Goal: Transaction & Acquisition: Purchase product/service

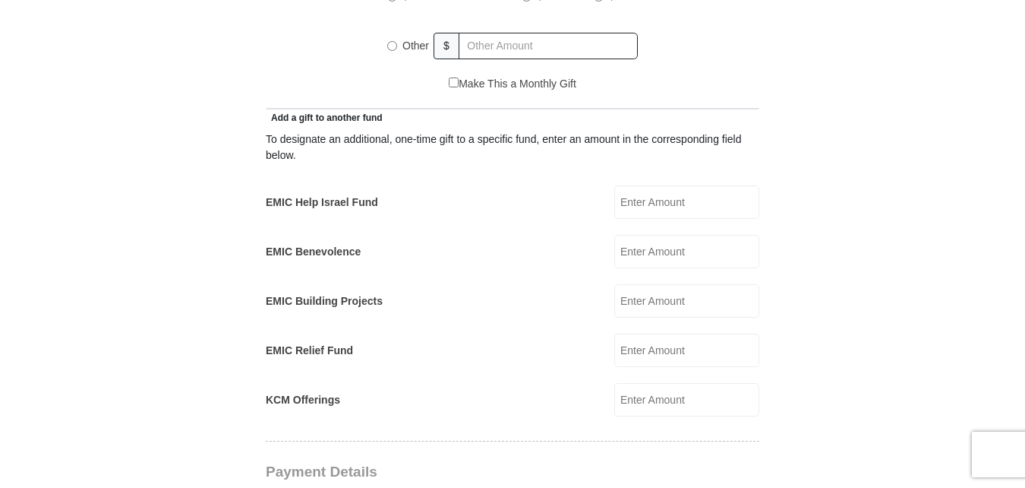
scroll to position [822, 0]
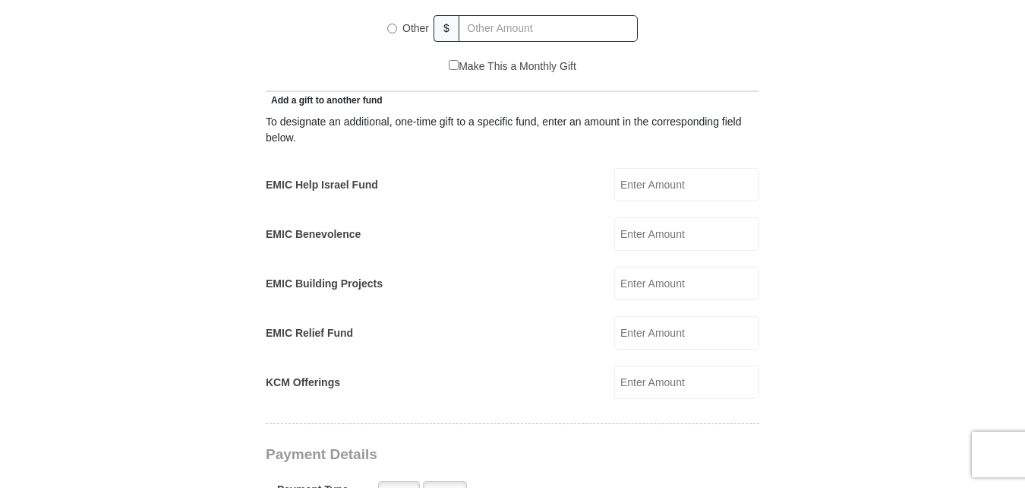
click at [687, 168] on input "EMIC Help Israel Fund" at bounding box center [686, 184] width 145 height 33
type input "50.00"
type input "400.00"
type input "[PERSON_NAME]"
type input "Holland"
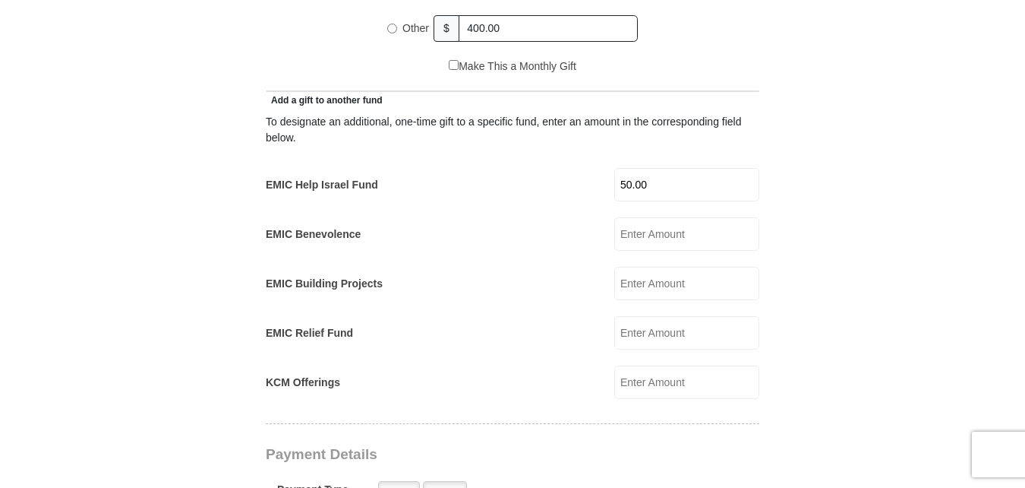
type input "[EMAIL_ADDRESS][DOMAIN_NAME]"
type input "[STREET_ADDRESS]"
type input "[GEOGRAPHIC_DATA]"
select select "[GEOGRAPHIC_DATA]"
type input "76137"
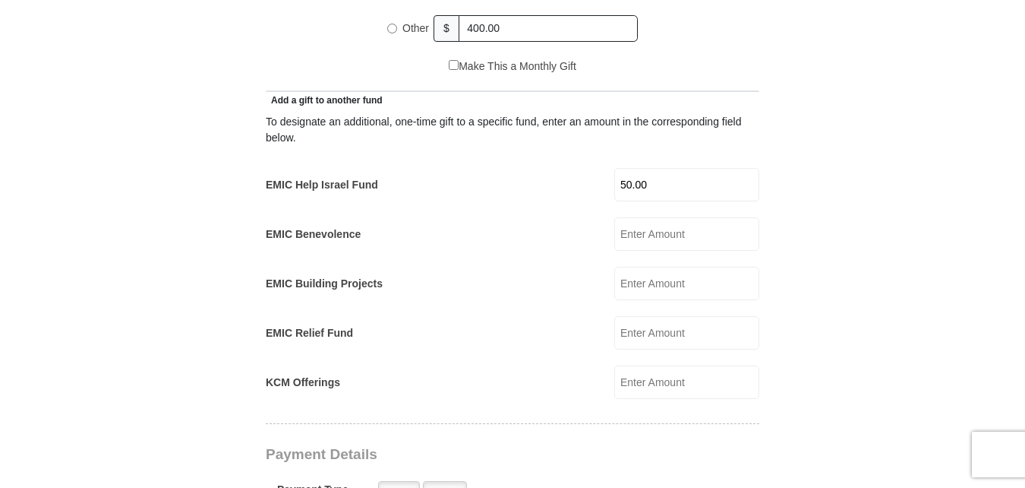
type input "9185686203"
radio input "true"
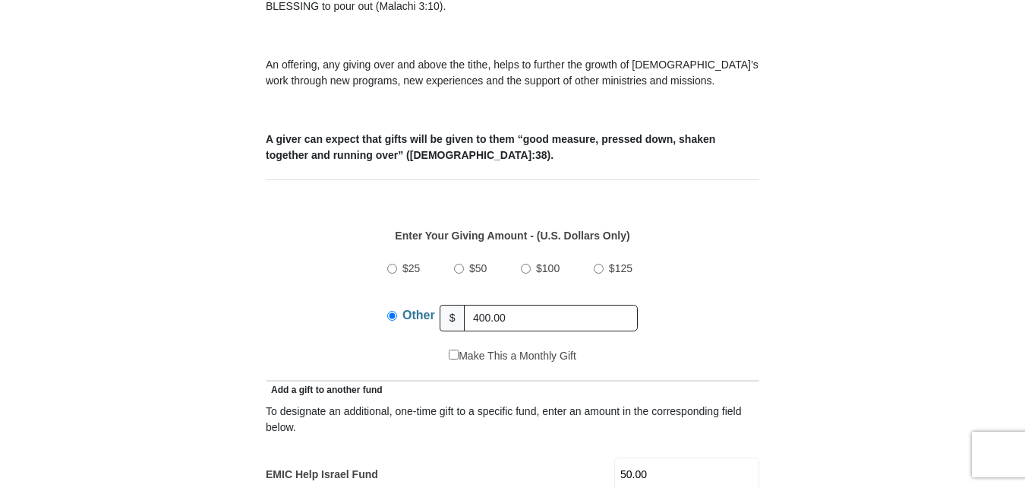
scroll to position [520, 0]
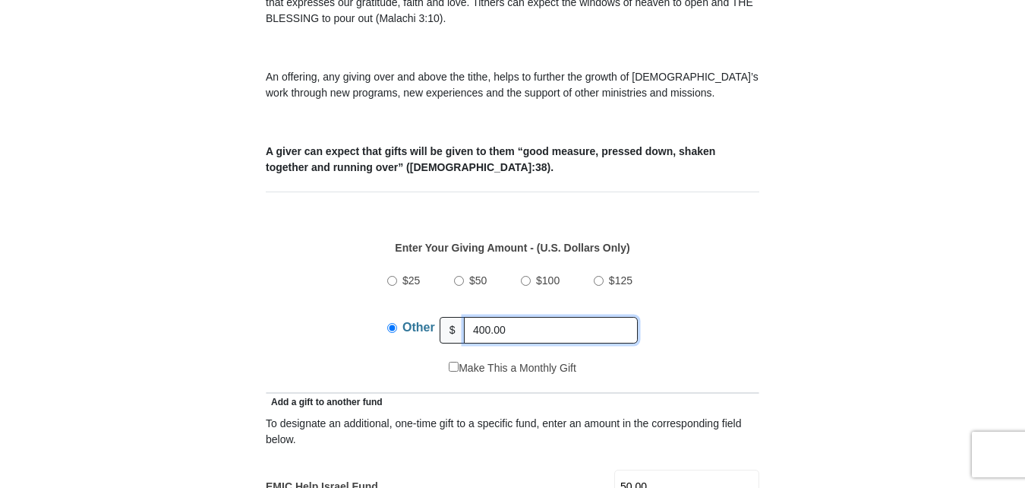
drag, startPoint x: 519, startPoint y: 308, endPoint x: 463, endPoint y: 314, distance: 55.8
click at [463, 314] on div "Other $ 400.00" at bounding box center [512, 330] width 251 height 38
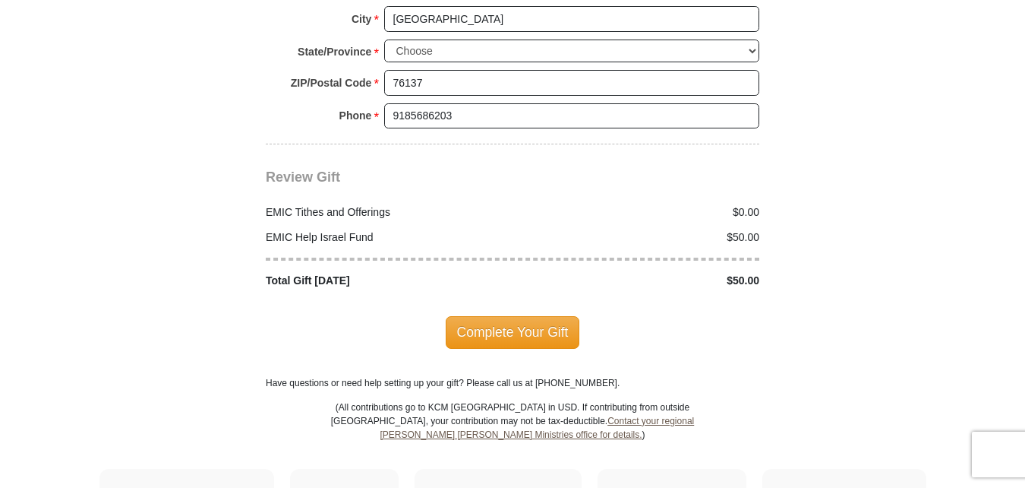
scroll to position [1852, 0]
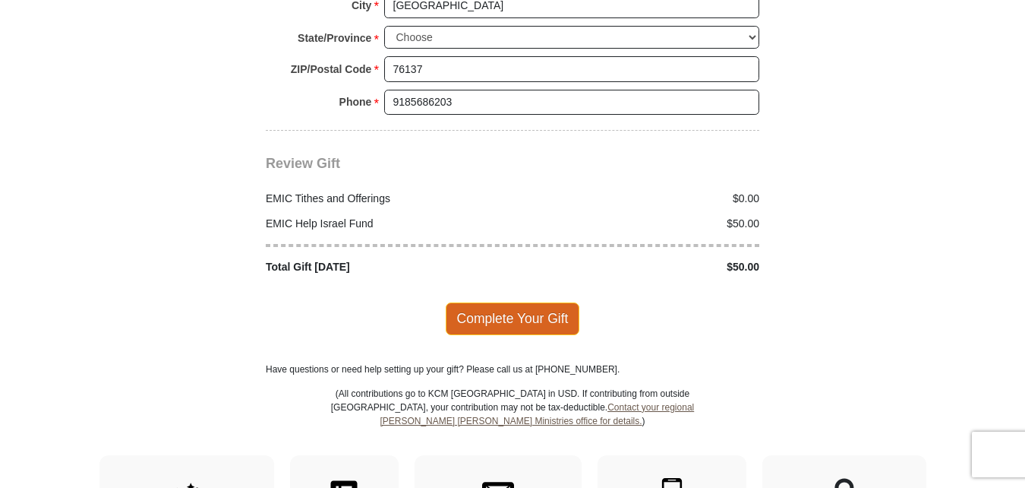
click at [516, 302] on span "Complete Your Gift" at bounding box center [513, 318] width 134 height 32
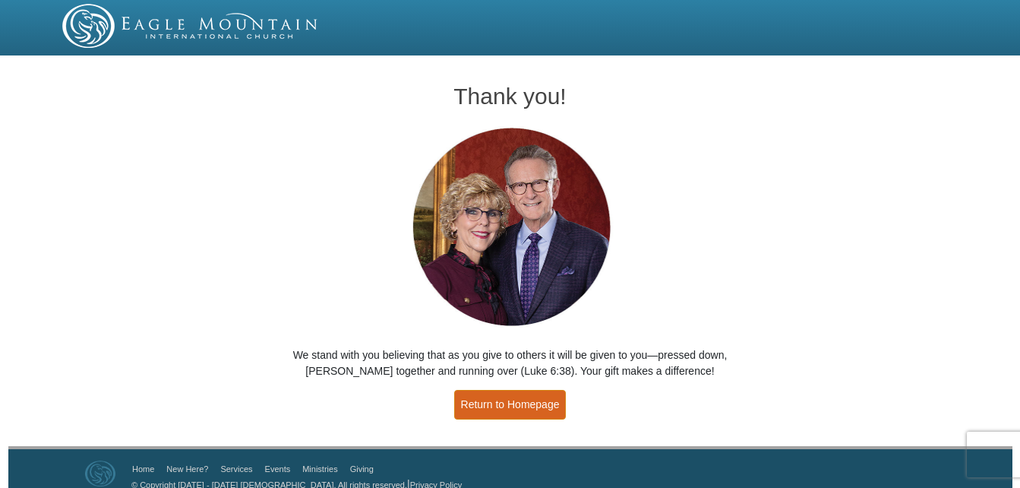
click at [530, 406] on link "Return to Homepage" at bounding box center [510, 405] width 112 height 30
